Goal: Transaction & Acquisition: Download file/media

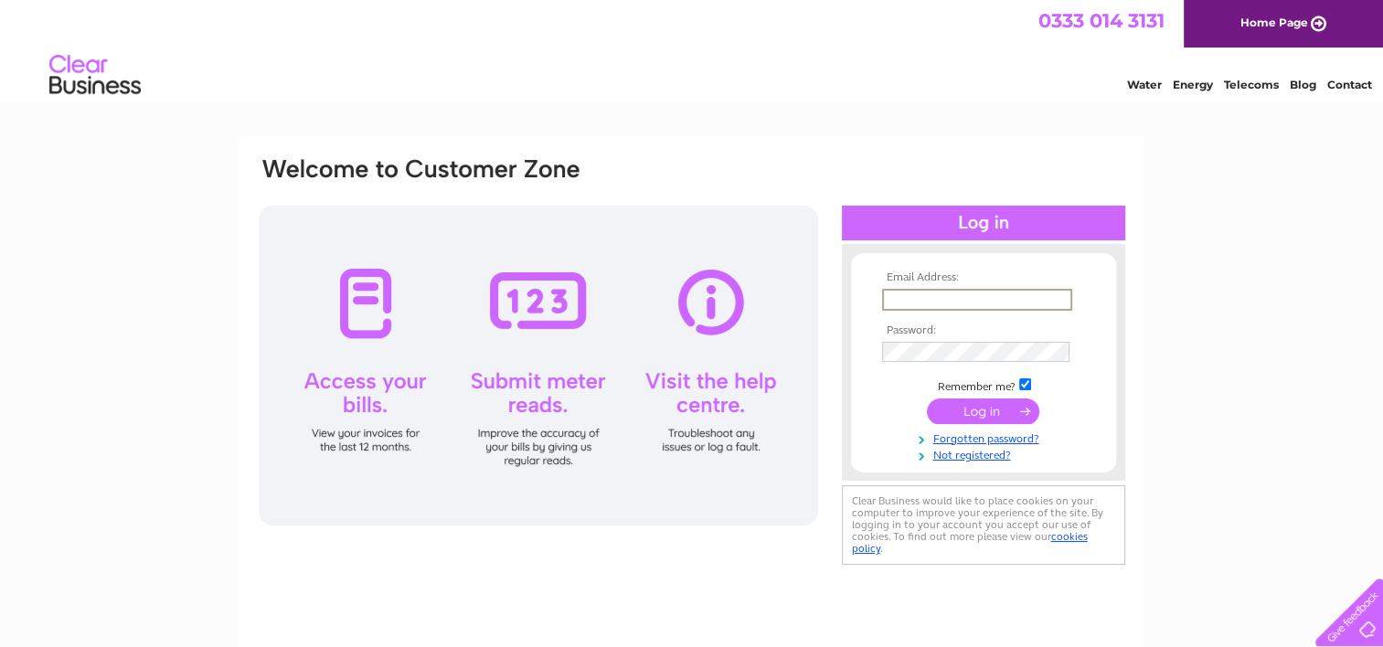
click at [925, 300] on input "text" at bounding box center [977, 300] width 190 height 22
type input "Businessatblueskies@gmail.com"
click at [369, 309] on div at bounding box center [539, 366] width 560 height 320
click at [995, 412] on input "submit" at bounding box center [983, 410] width 112 height 26
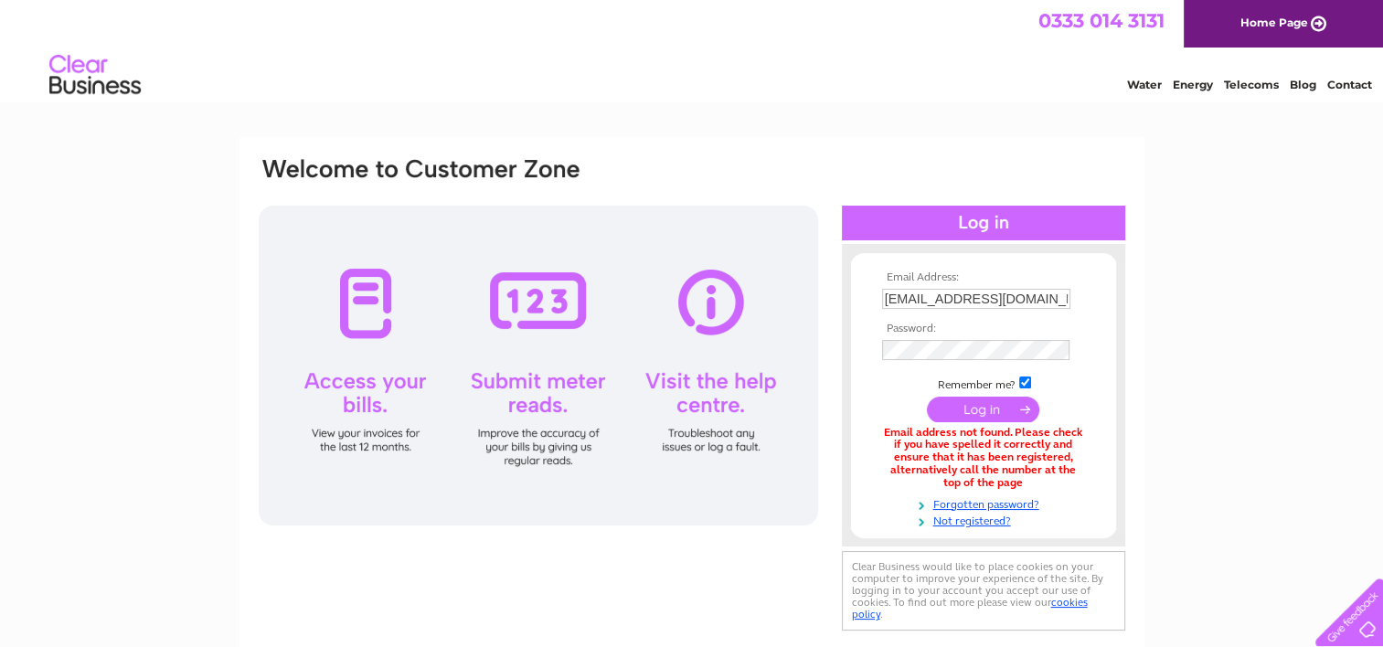
click at [940, 304] on input "Businessatblueskies@gmail.com" at bounding box center [976, 299] width 188 height 20
click at [887, 303] on input "Businessatblueskies@gmail.com" at bounding box center [977, 300] width 190 height 22
click at [1053, 300] on input "Businessatblueskies@gmail.com" at bounding box center [977, 300] width 190 height 22
click at [1064, 300] on input "Businessatblueskies@gmail.com" at bounding box center [977, 300] width 190 height 22
click at [906, 301] on input "sm" at bounding box center [977, 300] width 190 height 22
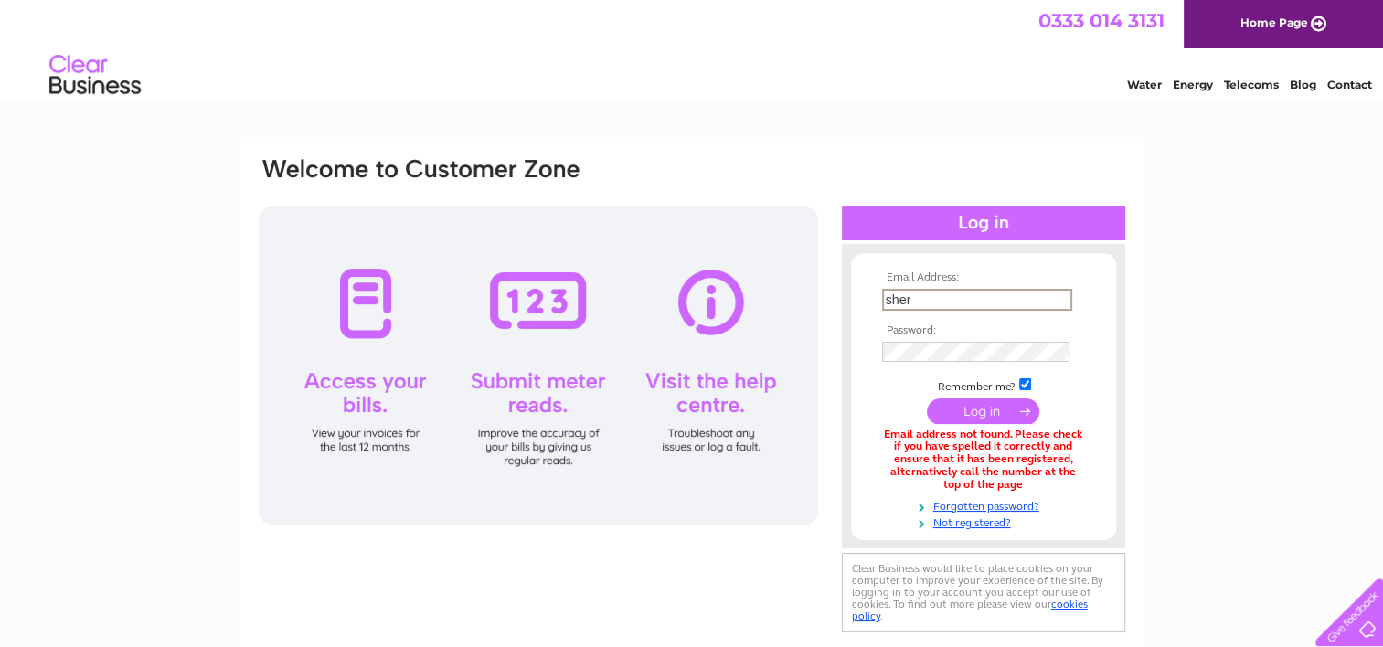
type input "sheriwoodcock61@gmail.com"
click at [989, 406] on input "submit" at bounding box center [983, 410] width 112 height 26
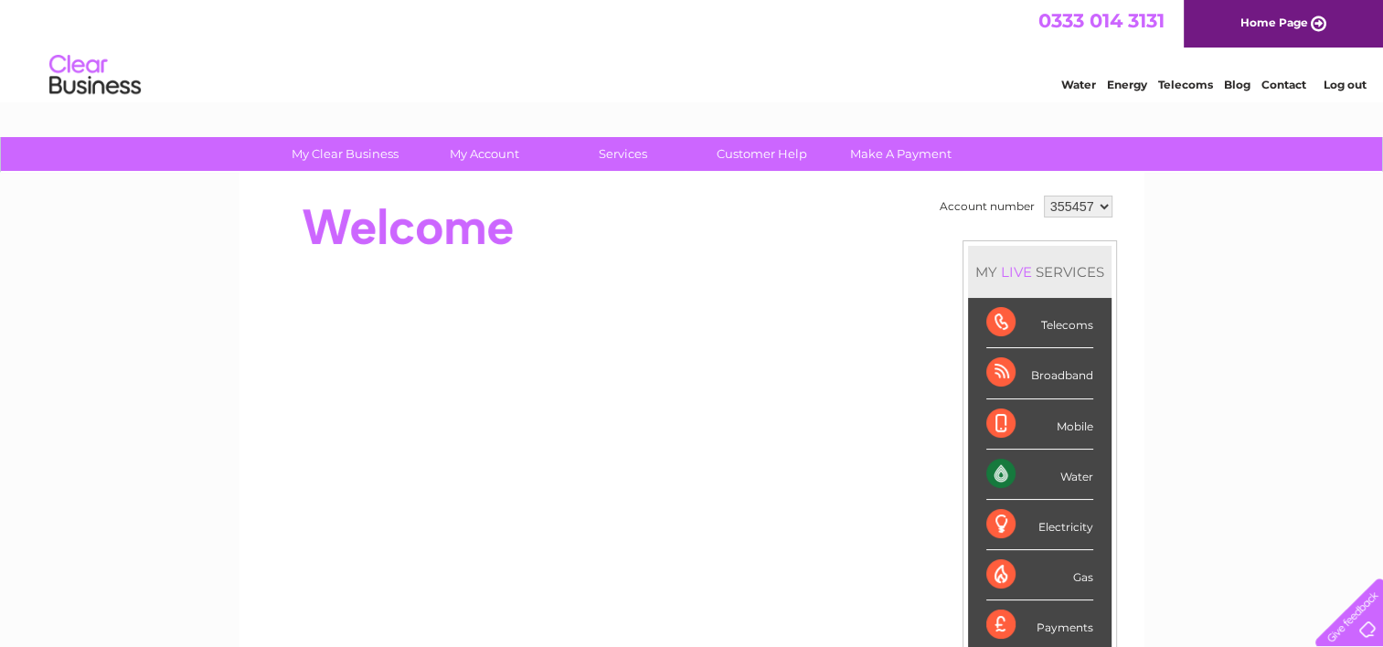
click at [1072, 479] on div "Water" at bounding box center [1040, 475] width 107 height 50
click at [1002, 467] on div "Water" at bounding box center [1040, 475] width 107 height 50
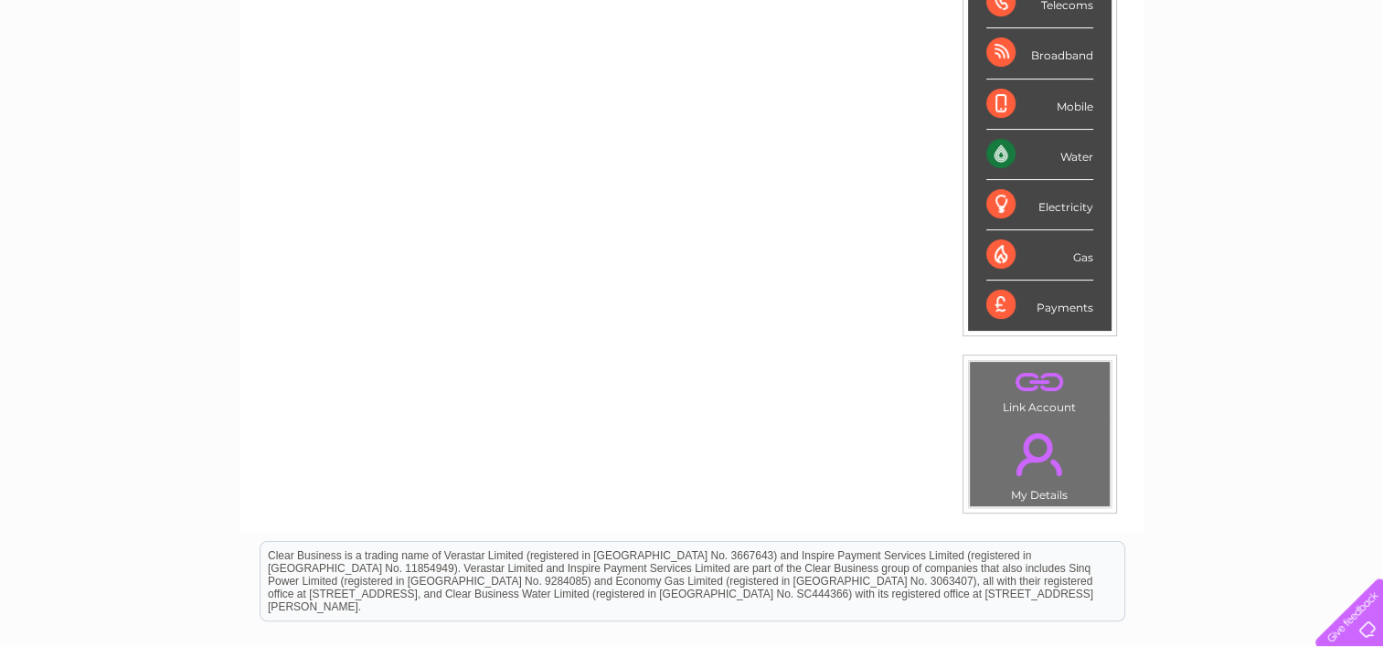
scroll to position [271, 0]
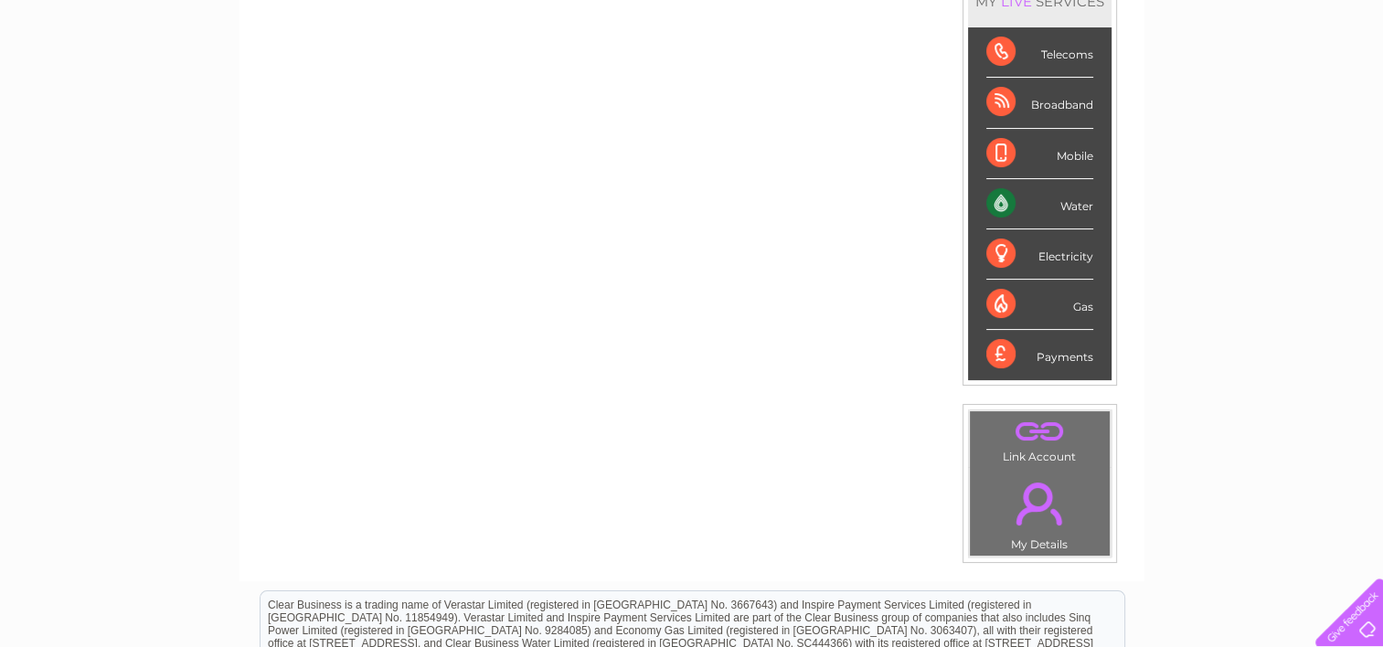
click at [1074, 209] on div "Water" at bounding box center [1040, 204] width 107 height 50
click at [1072, 214] on div "Water" at bounding box center [1040, 204] width 107 height 50
drag, startPoint x: 1072, startPoint y: 214, endPoint x: 1204, endPoint y: 204, distance: 133.0
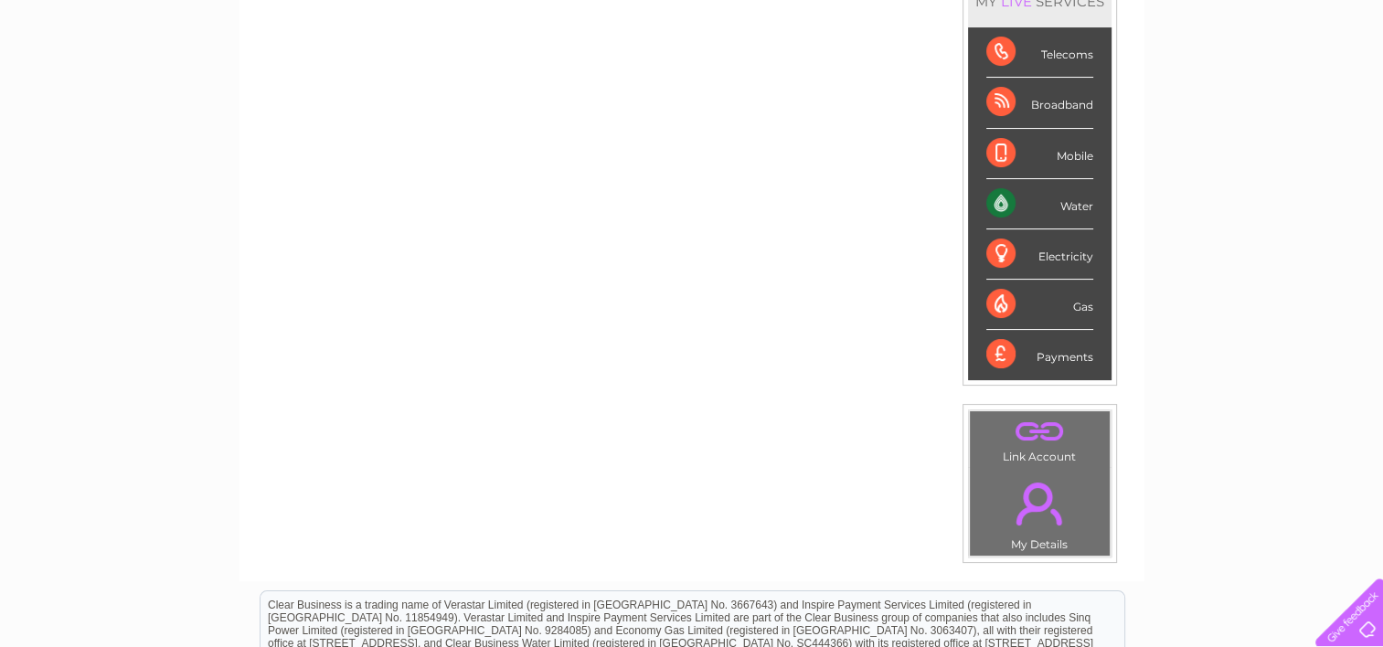
click at [1204, 204] on div "My Clear Business Login Details My Details My Preferences Link Account My Accou…" at bounding box center [691, 381] width 1383 height 1028
click at [993, 199] on div "Water" at bounding box center [1040, 204] width 107 height 50
click at [1057, 208] on div "Water" at bounding box center [1040, 204] width 107 height 50
click at [994, 215] on div "Water" at bounding box center [1040, 204] width 107 height 50
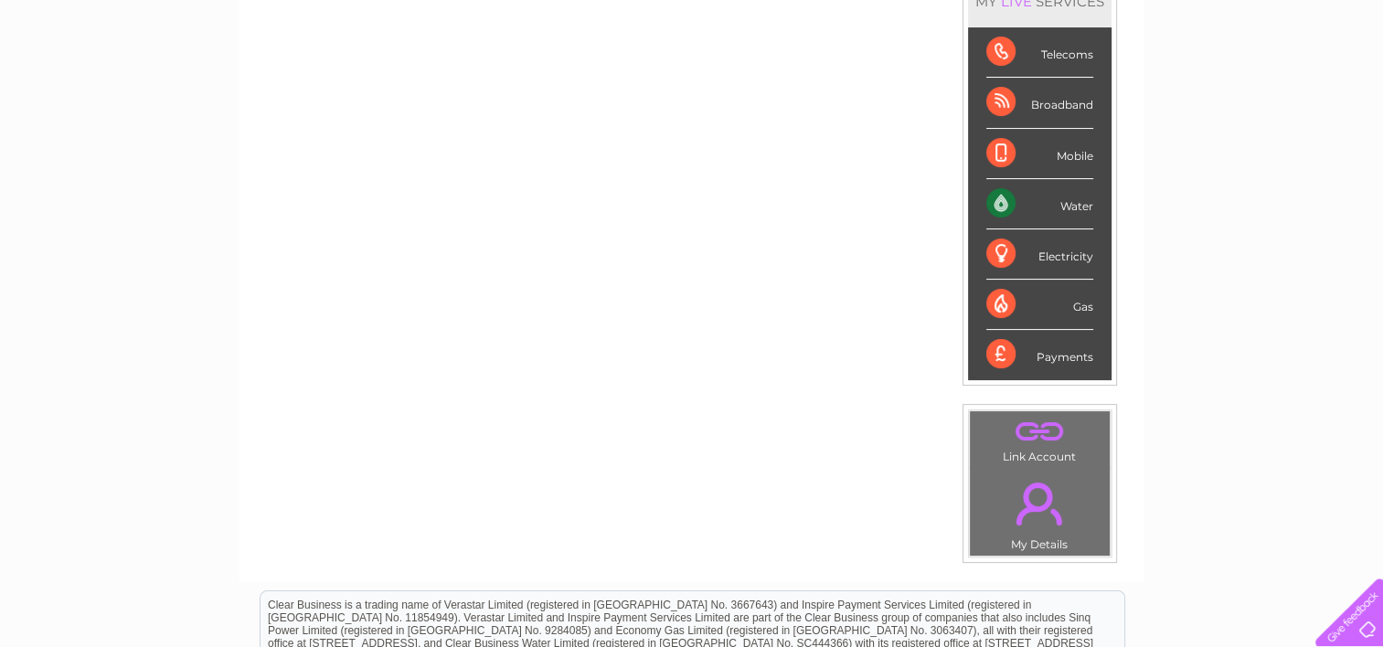
click at [994, 215] on div "Water" at bounding box center [1040, 204] width 107 height 50
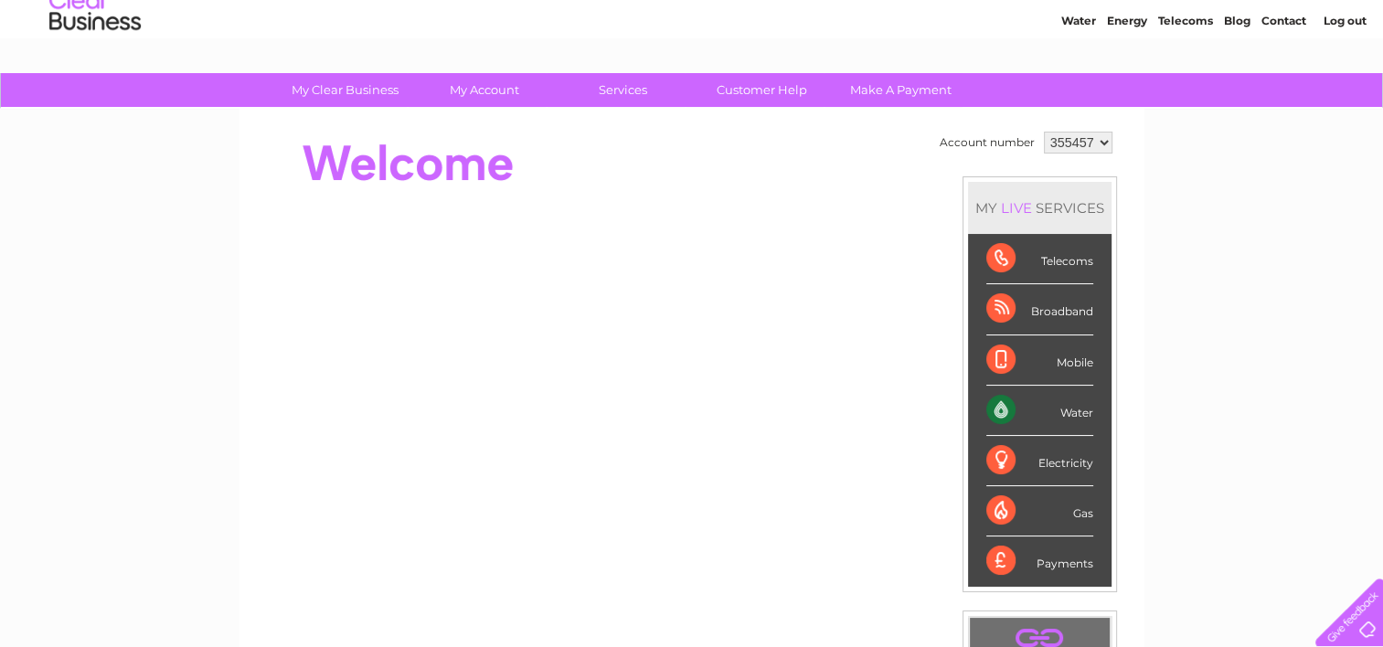
scroll to position [16, 0]
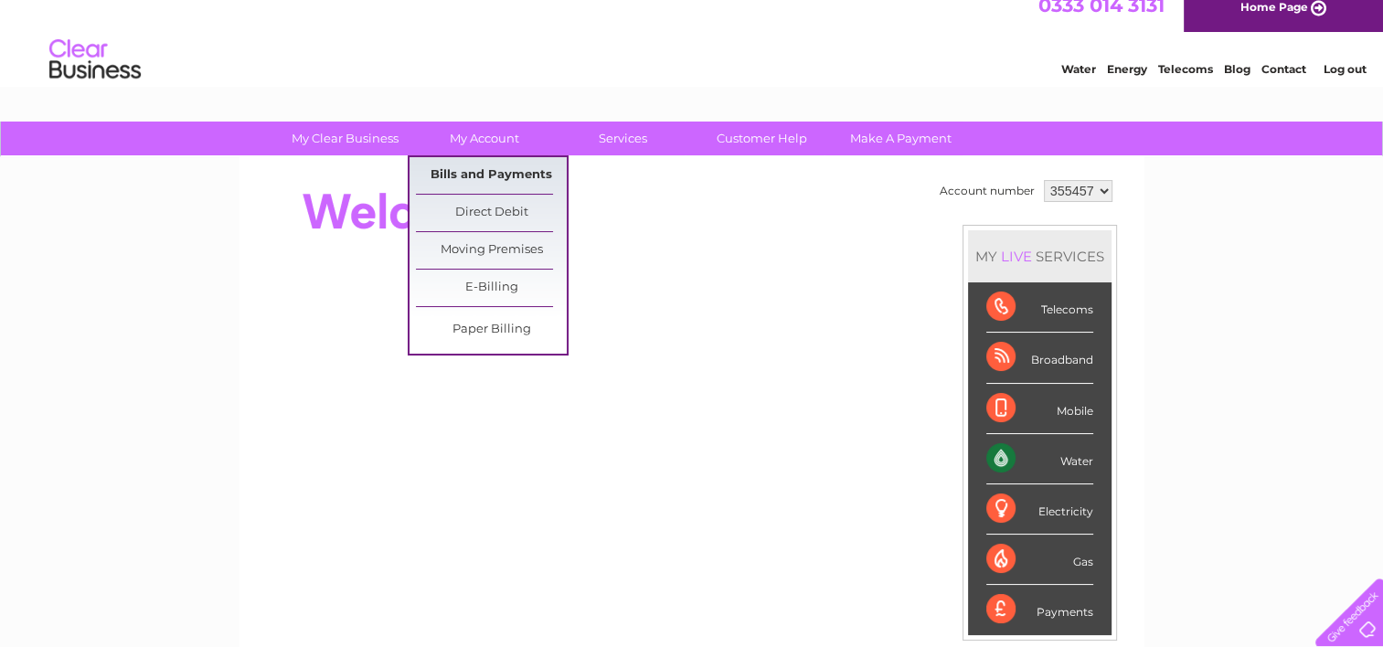
click at [479, 171] on link "Bills and Payments" at bounding box center [491, 175] width 151 height 37
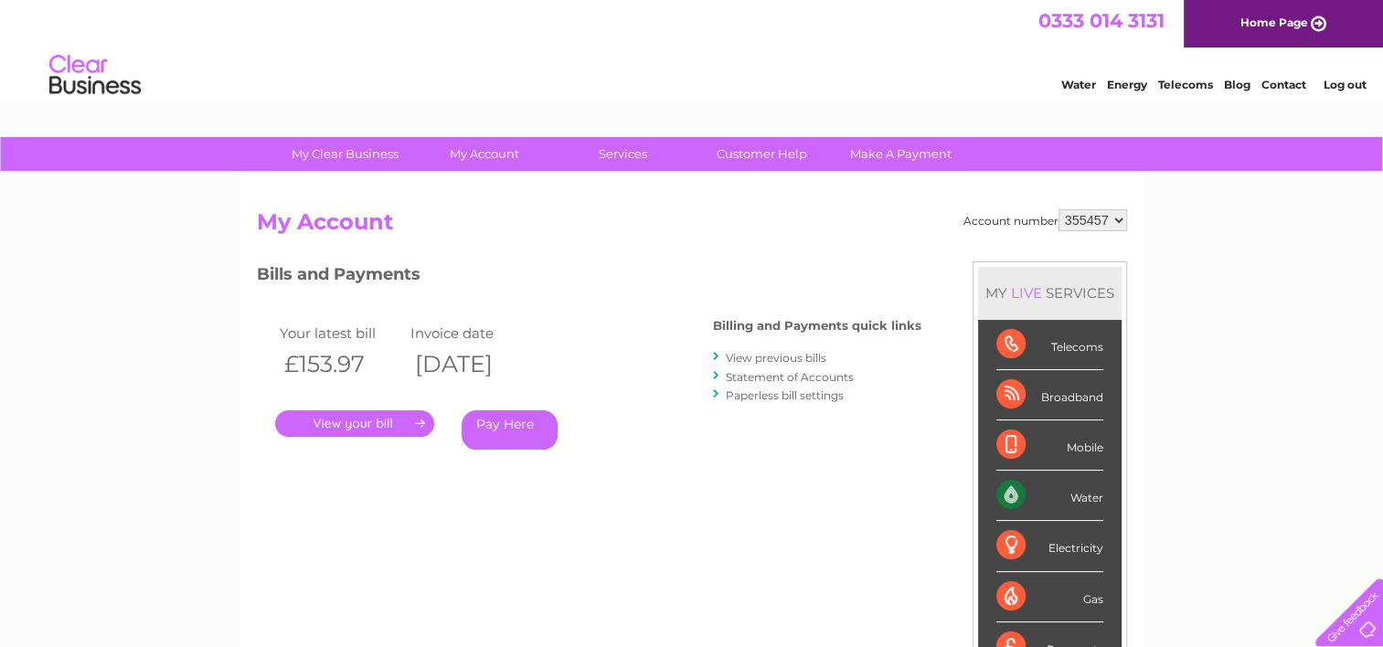
click at [742, 358] on link "View previous bills" at bounding box center [776, 358] width 101 height 14
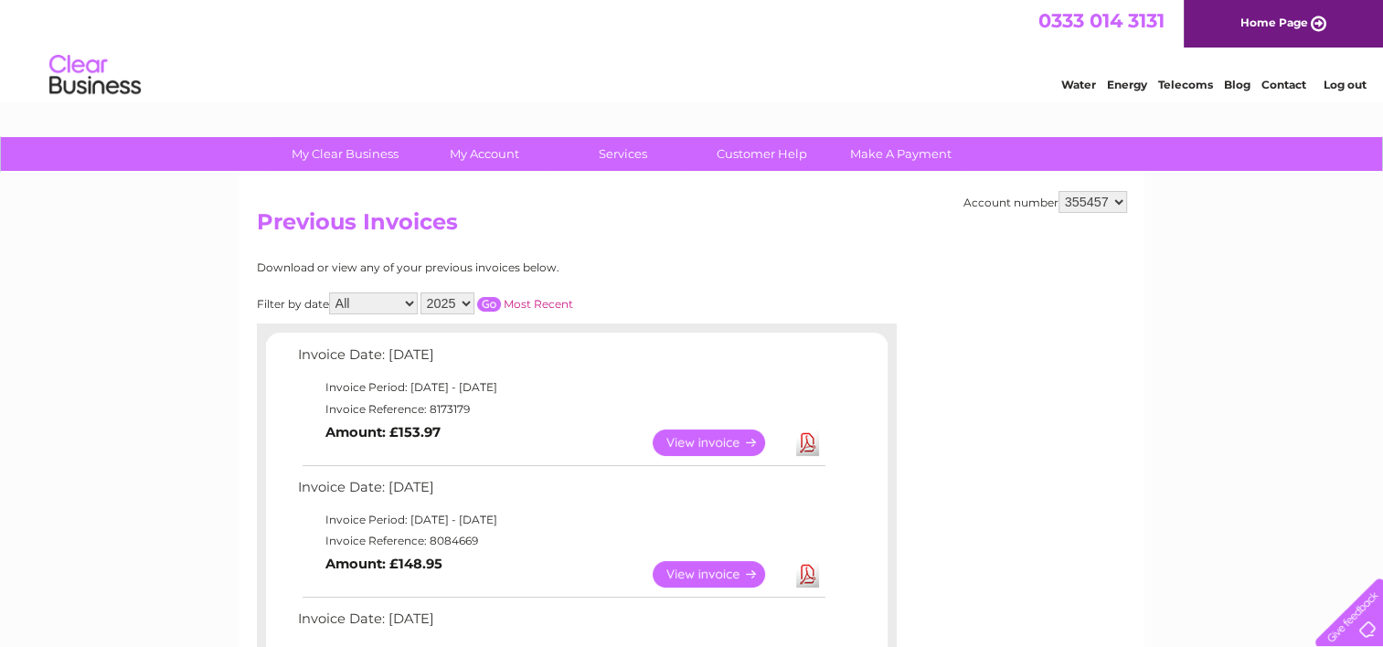
click at [695, 569] on link "View" at bounding box center [720, 574] width 134 height 27
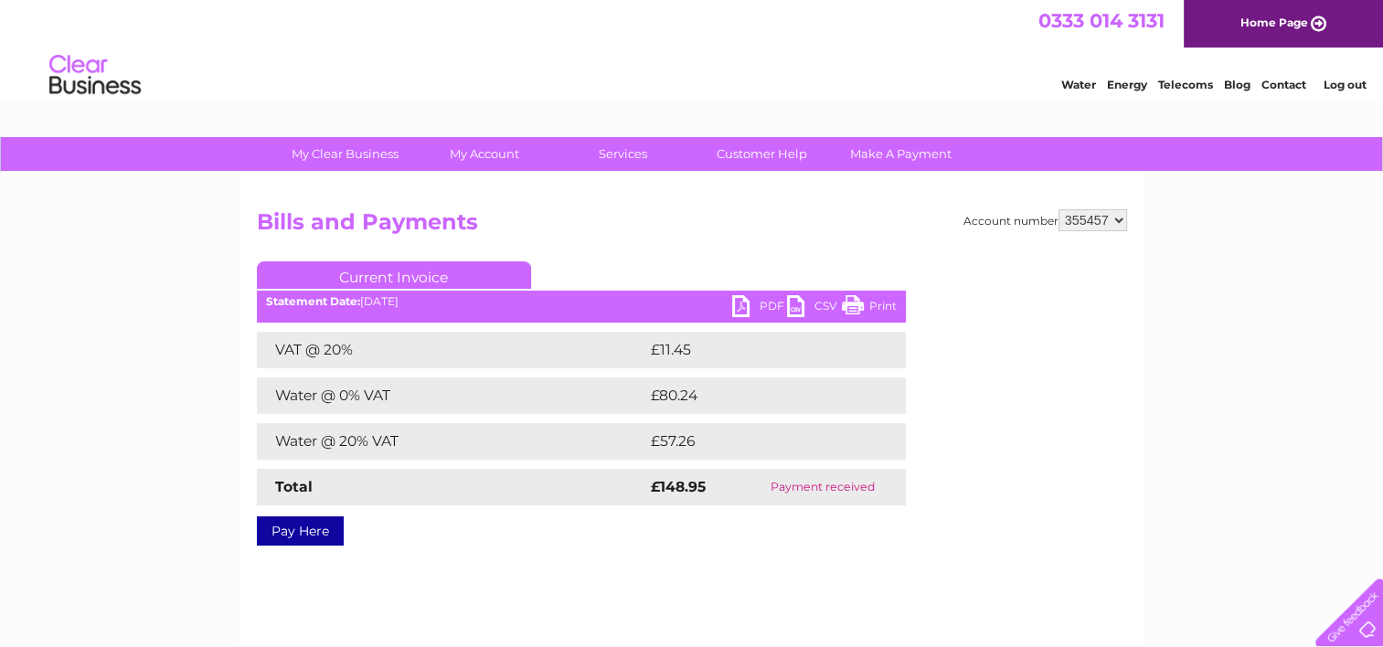
click at [735, 307] on link "PDF" at bounding box center [759, 308] width 55 height 27
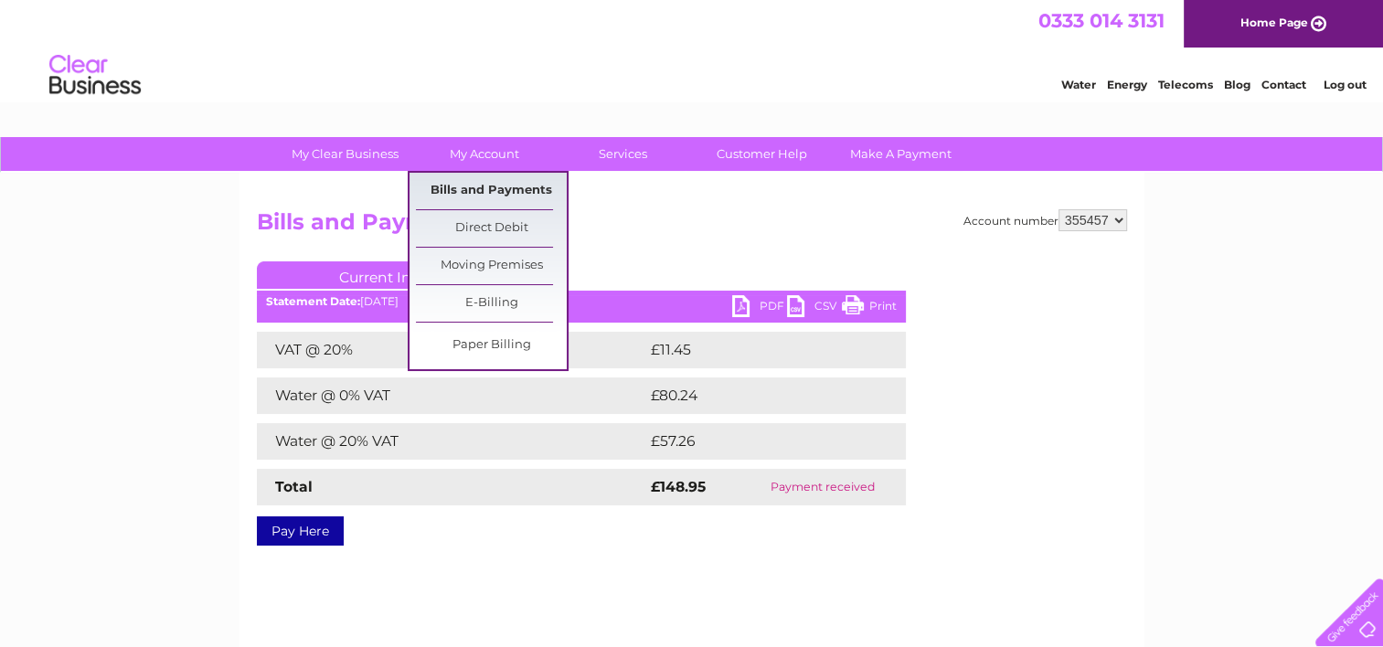
click at [468, 189] on link "Bills and Payments" at bounding box center [491, 191] width 151 height 37
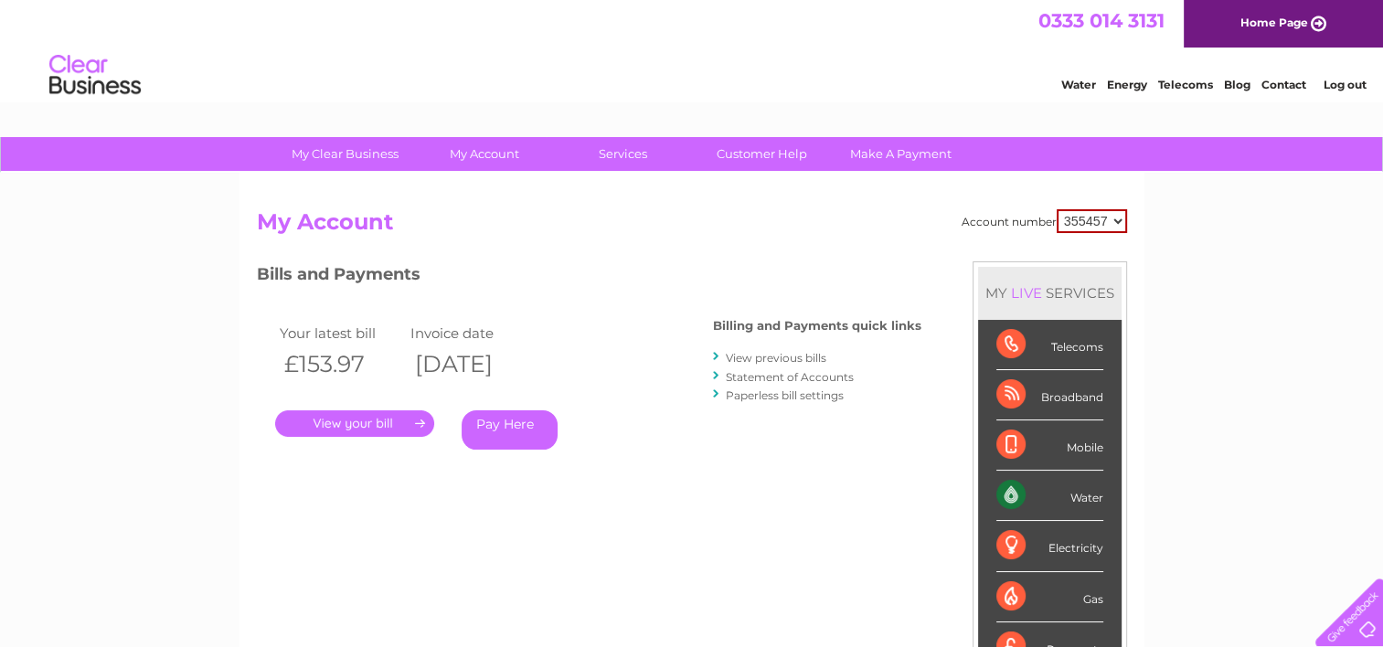
click at [747, 358] on link "View previous bills" at bounding box center [776, 358] width 101 height 14
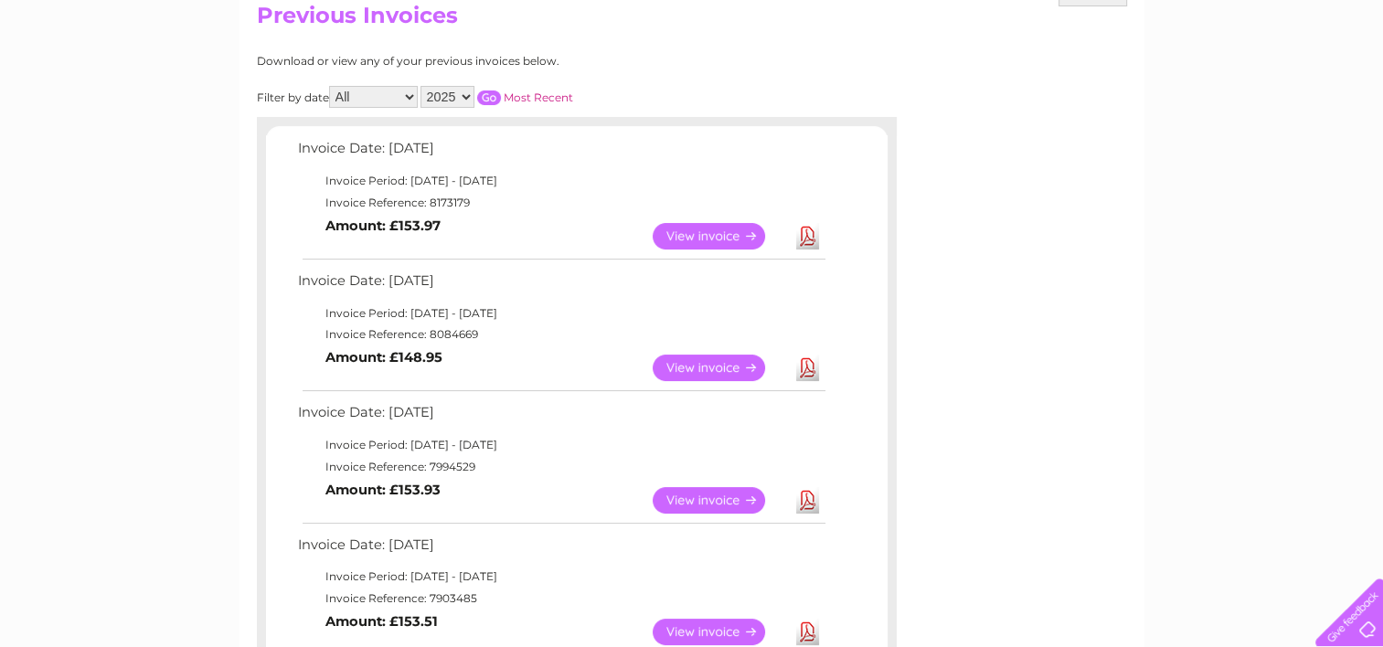
scroll to position [256, 0]
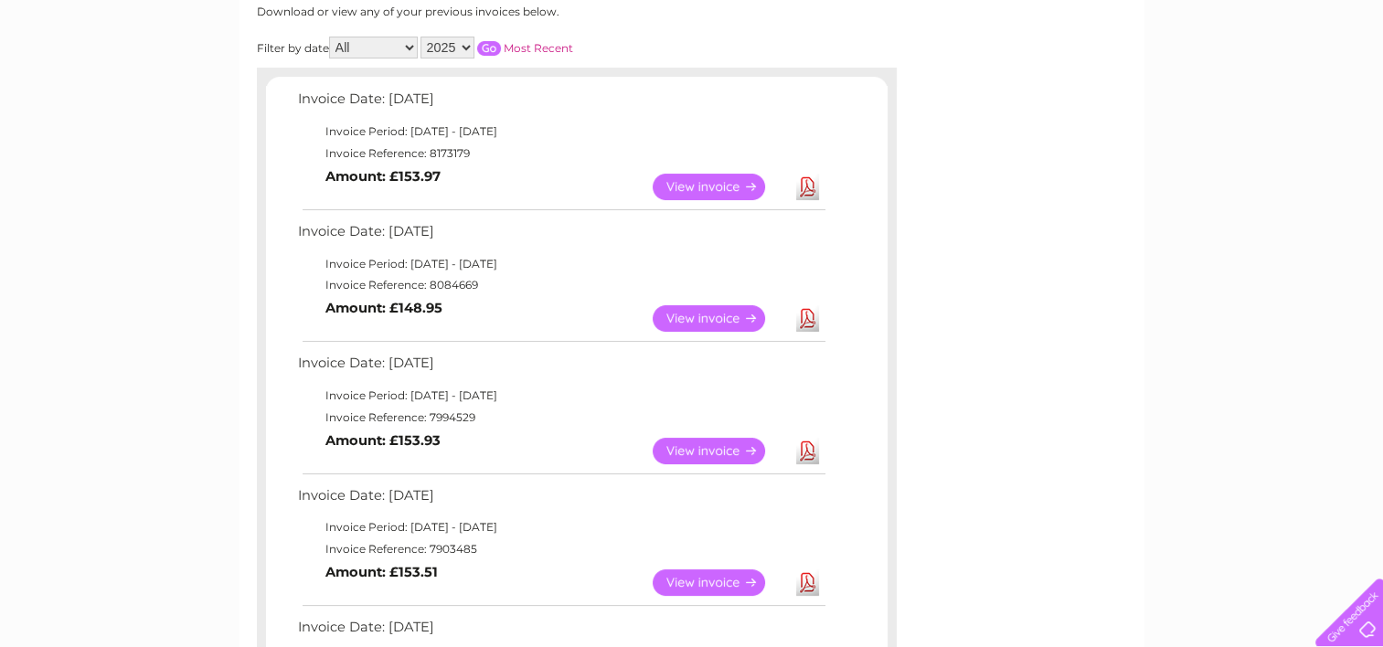
click at [712, 446] on link "View" at bounding box center [720, 451] width 134 height 27
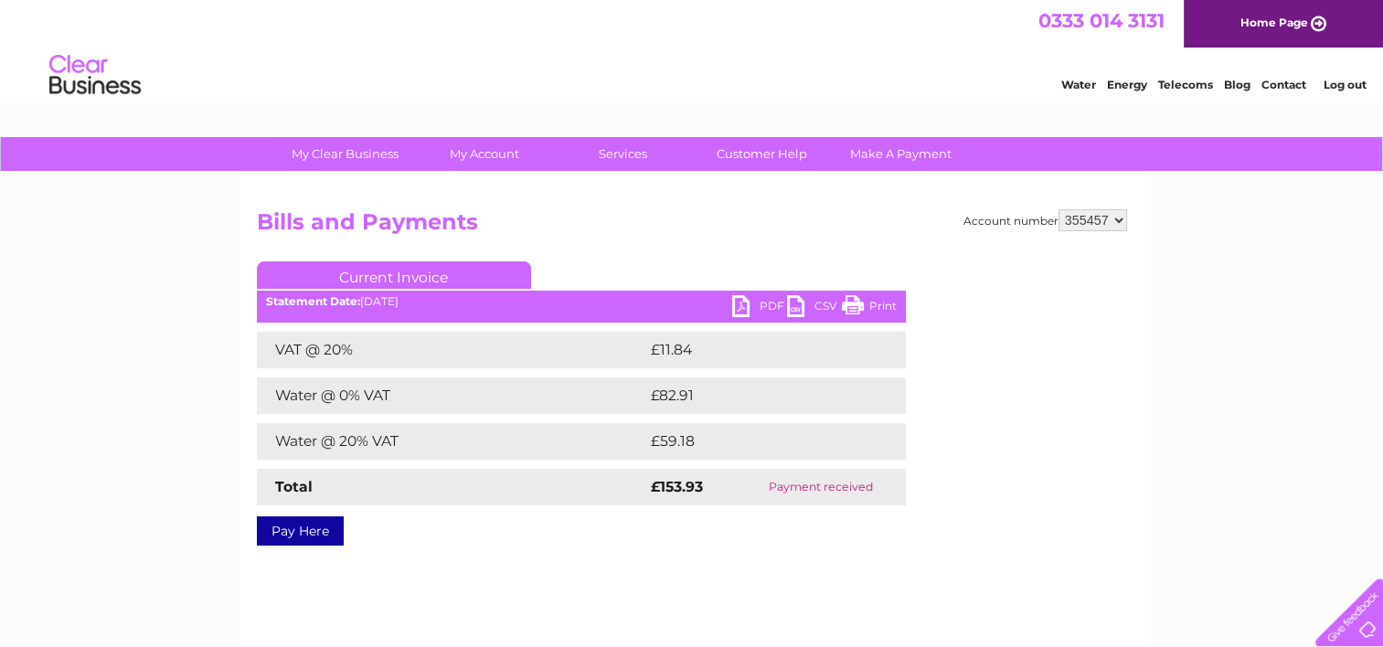
click at [739, 302] on link "PDF" at bounding box center [759, 308] width 55 height 27
